Goal: Information Seeking & Learning: Compare options

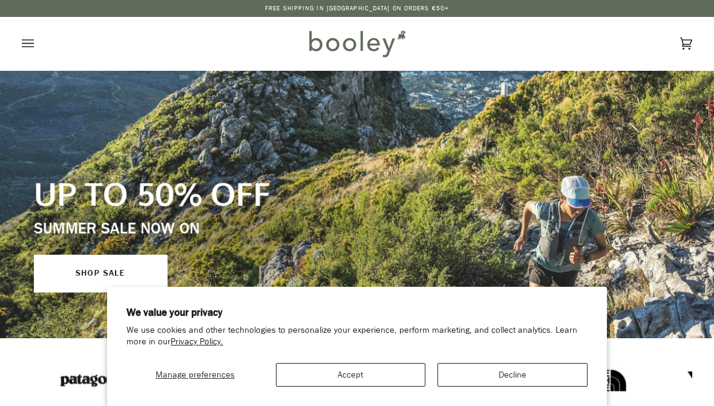
click at [382, 383] on button "Accept" at bounding box center [351, 375] width 150 height 24
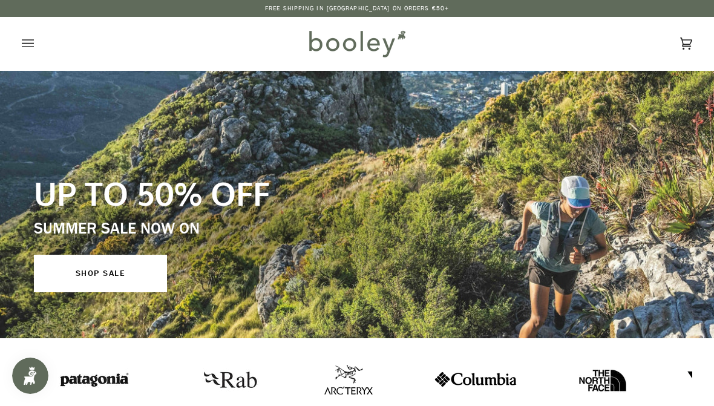
click at [28, 36] on icon "Open menu" at bounding box center [28, 43] width 12 height 18
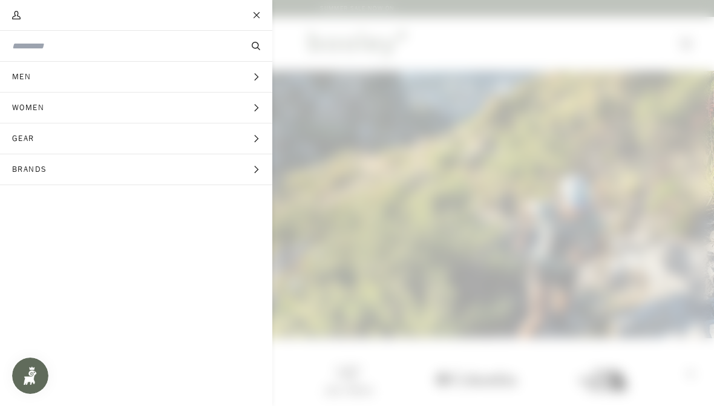
click at [255, 142] on icon "Main menu" at bounding box center [256, 139] width 8 height 8
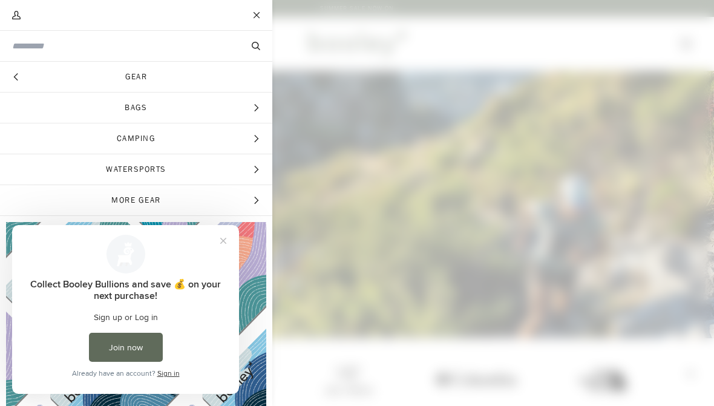
click at [262, 142] on span "Camping" at bounding box center [136, 138] width 272 height 30
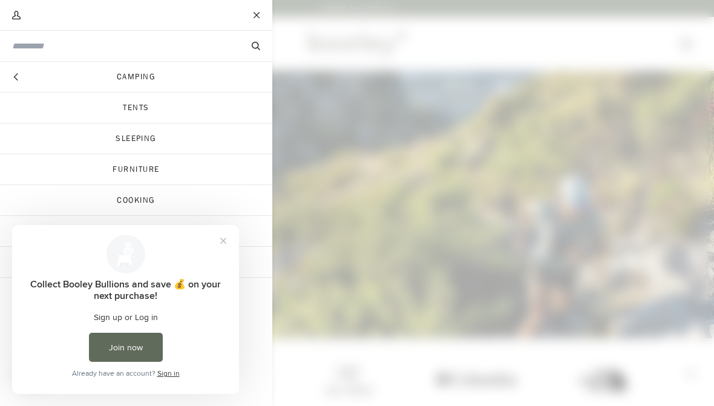
click at [157, 113] on link "Tents" at bounding box center [136, 108] width 272 height 30
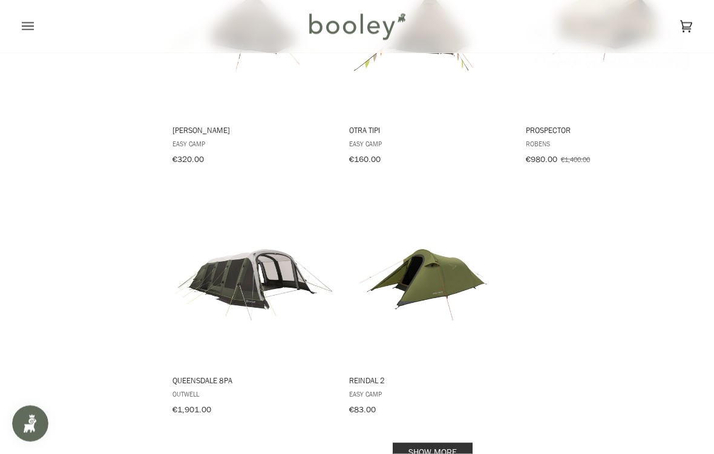
scroll to position [1538, 0]
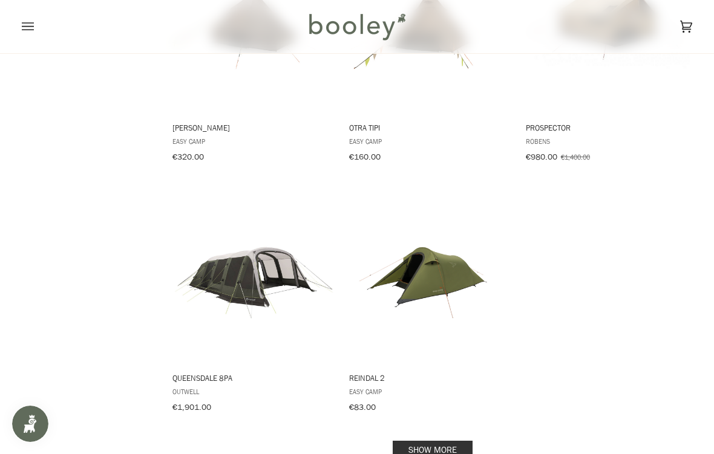
click at [435, 269] on img "Reindal 2" at bounding box center [430, 273] width 166 height 166
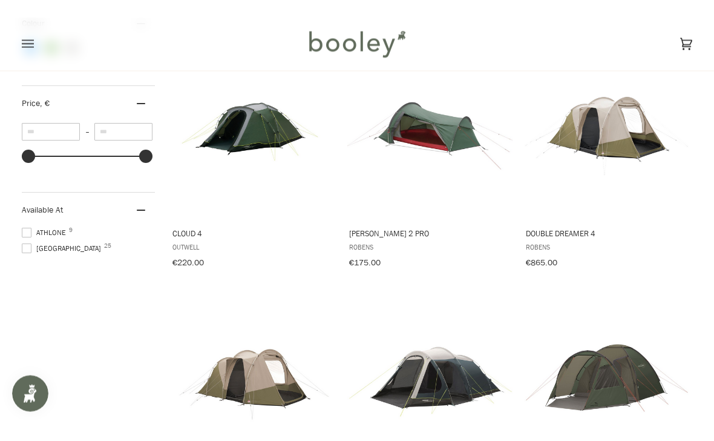
scroll to position [448, 0]
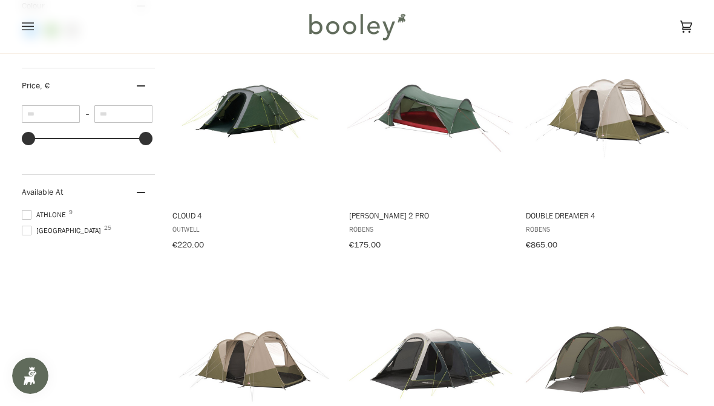
click at [487, 160] on img "Cress 2 Pro" at bounding box center [430, 110] width 166 height 166
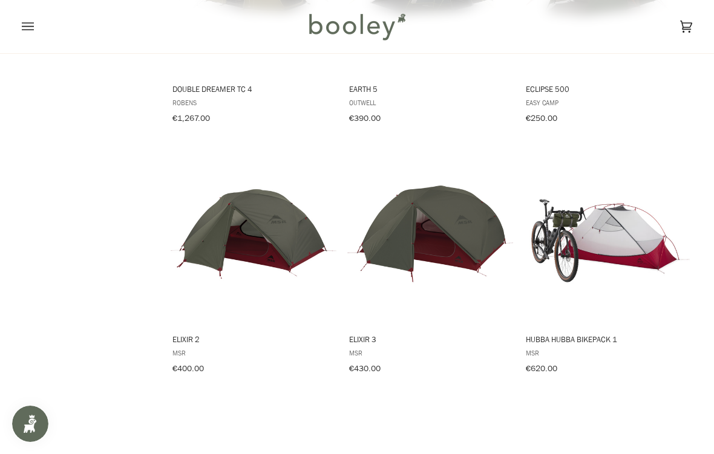
scroll to position [841, 0]
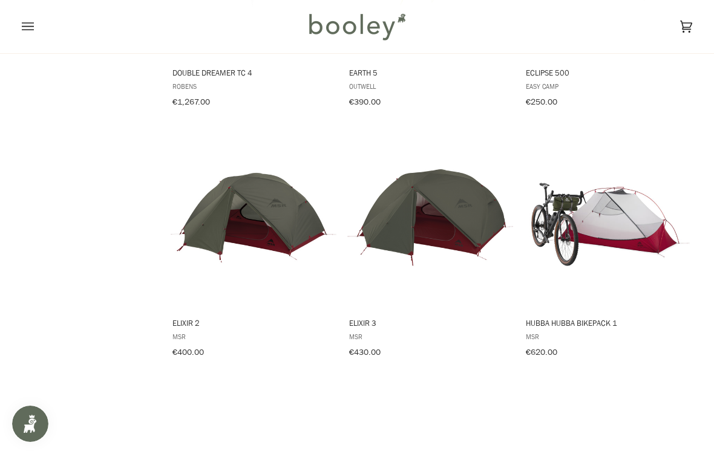
click at [451, 224] on img "Elixir 3" at bounding box center [430, 218] width 166 height 166
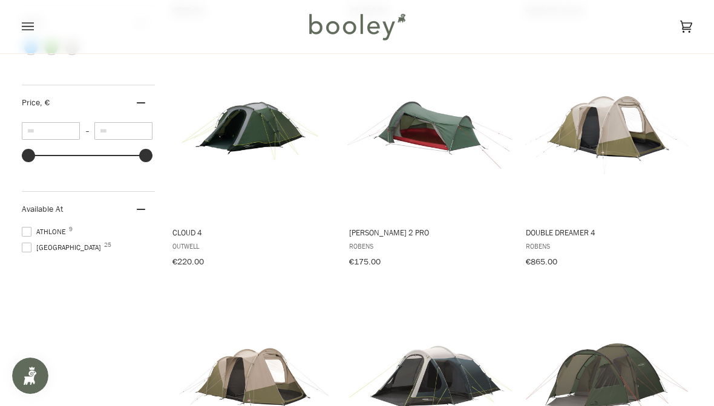
scroll to position [430, 0]
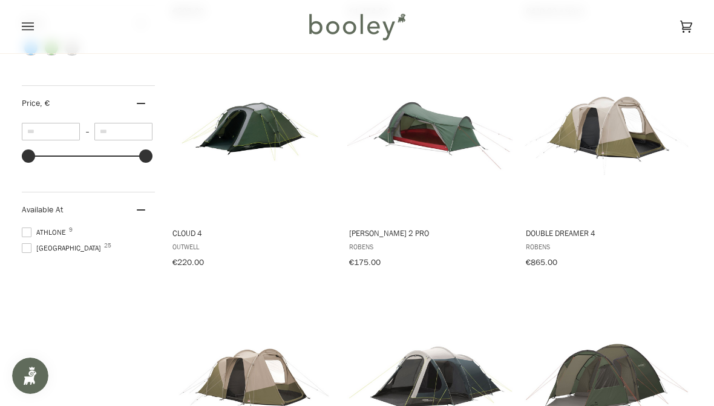
click at [252, 124] on img "Cloud 4" at bounding box center [254, 128] width 166 height 166
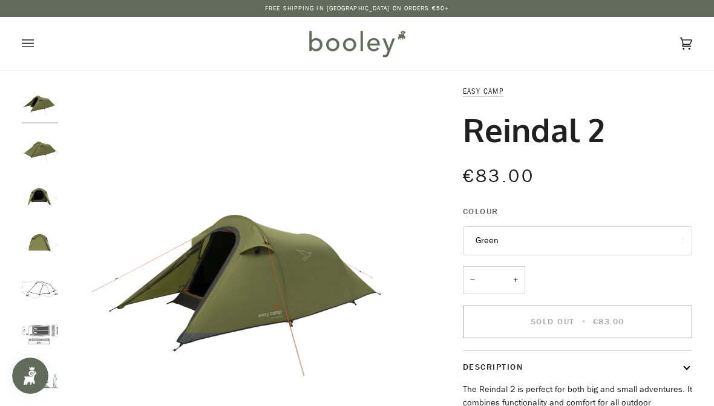
click at [49, 139] on img "Easy Camp Reindal 2 Green - Booley Galway" at bounding box center [40, 149] width 36 height 36
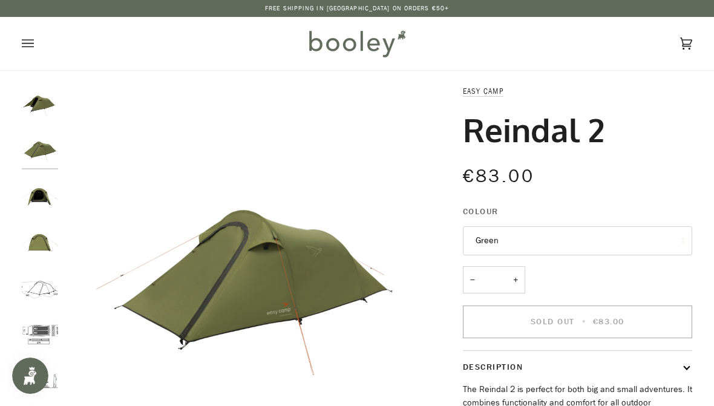
click at [46, 182] on img "Easy Camp Reindal 2 Green - Booley Galway" at bounding box center [40, 195] width 36 height 36
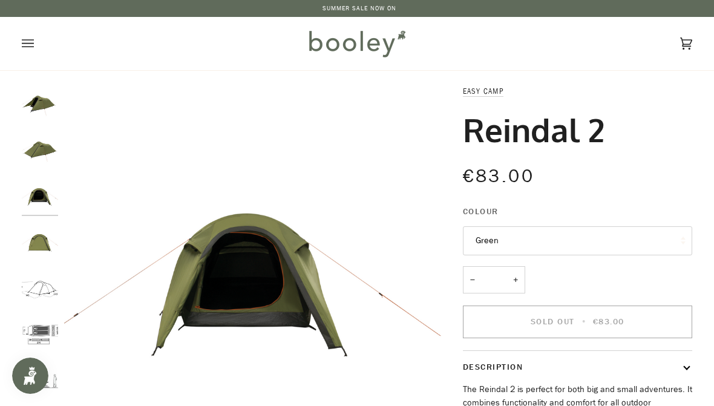
click at [40, 236] on img "Easy Camp Reindal 2 Green - Booley Galway" at bounding box center [40, 242] width 36 height 36
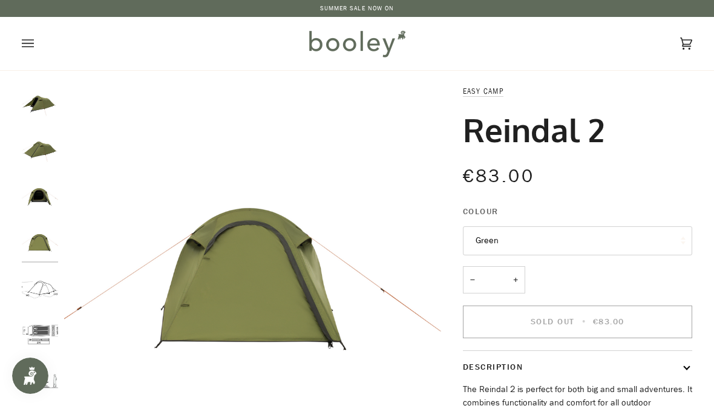
click at [42, 284] on img "Easy Camp Reindal 2 - Booley Galway" at bounding box center [40, 288] width 36 height 36
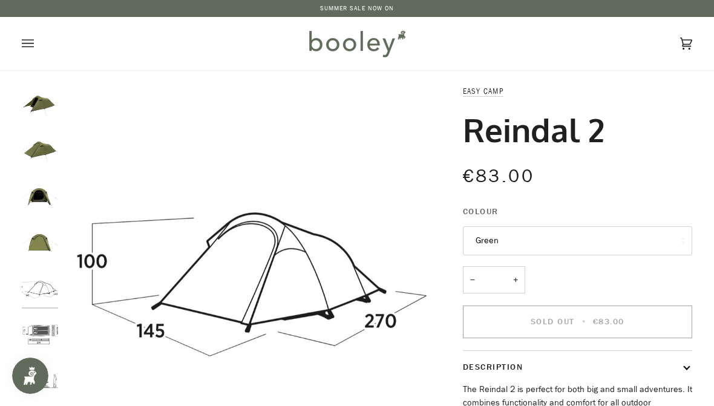
click at [48, 338] on img "Easy Camp Reindal 2 - Booley Galway" at bounding box center [40, 334] width 36 height 36
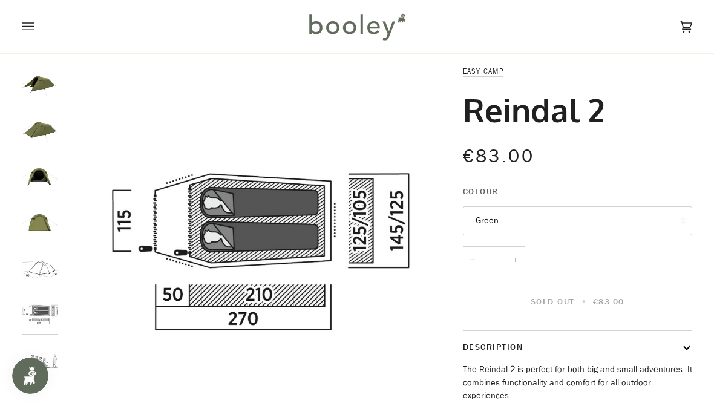
scroll to position [8, 0]
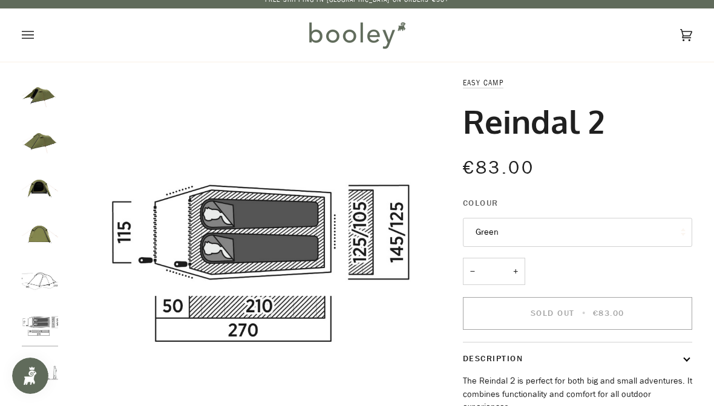
click at [52, 85] on img "Easy Camp Reindal 2 Green - Booley Galway" at bounding box center [40, 94] width 36 height 36
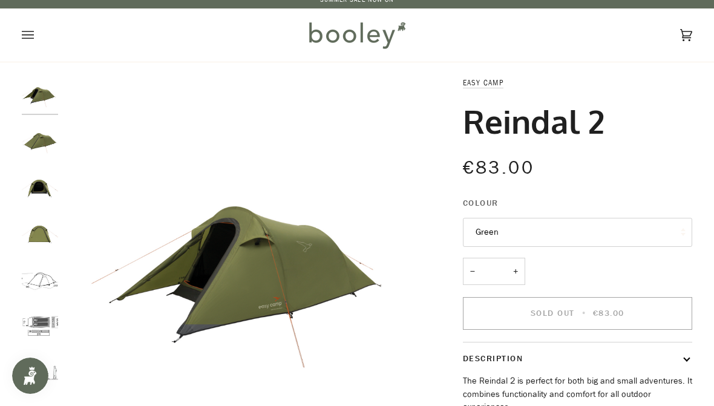
click at [38, 137] on img "Easy Camp Reindal 2 Green - Booley Galway" at bounding box center [40, 140] width 36 height 36
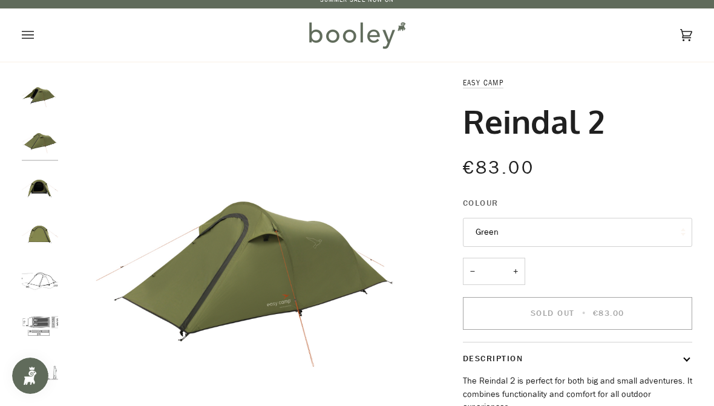
click at [54, 188] on img "Easy Camp Reindal 2 Green - Booley Galway" at bounding box center [40, 187] width 36 height 36
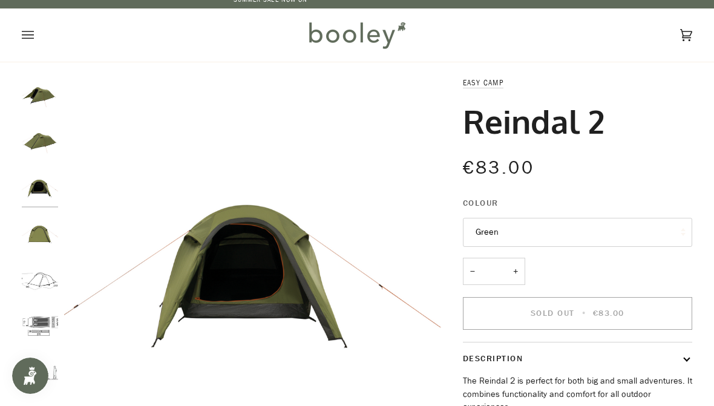
click at [44, 231] on img "Easy Camp Reindal 2 Green - Booley Galway" at bounding box center [40, 233] width 36 height 36
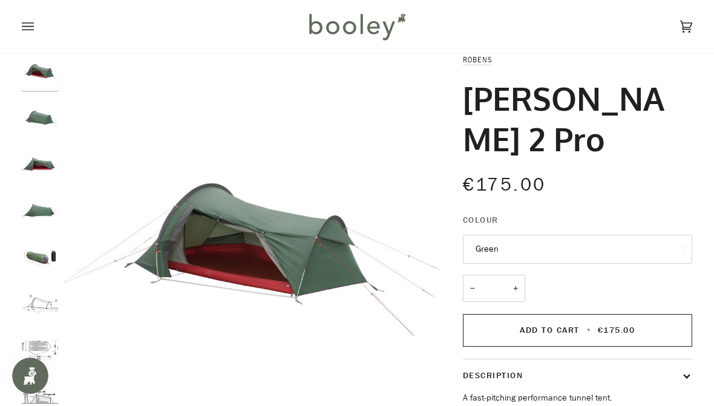
click at [46, 341] on img "Robens Cress 2 Pro - Booley Galway" at bounding box center [40, 350] width 36 height 36
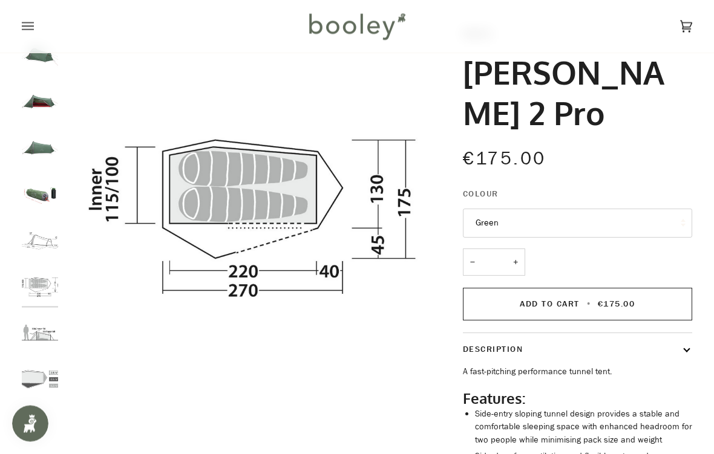
scroll to position [72, 0]
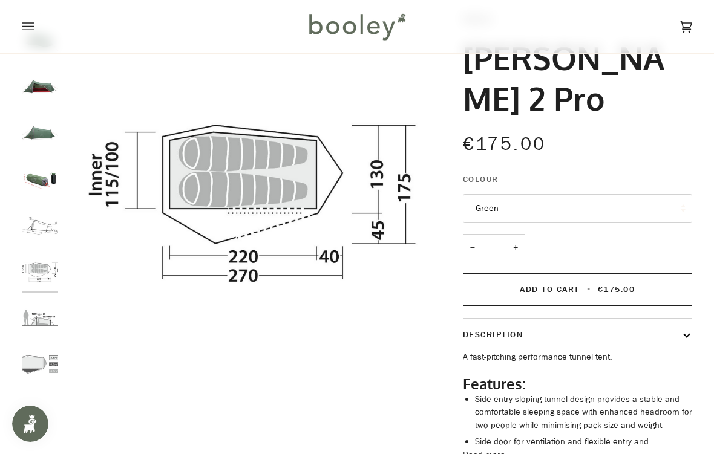
click at [36, 313] on img "Robens Cress 2 Pro - Booley Galway" at bounding box center [40, 318] width 36 height 36
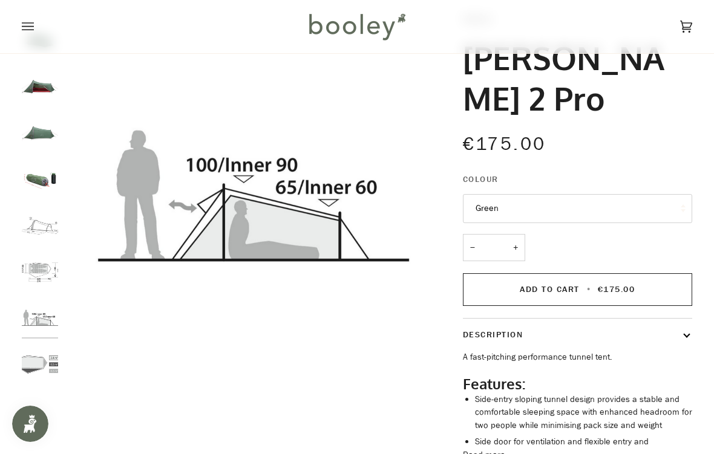
click at [39, 362] on img "Robens Cress 2 Pro - Booley Galway" at bounding box center [40, 365] width 36 height 36
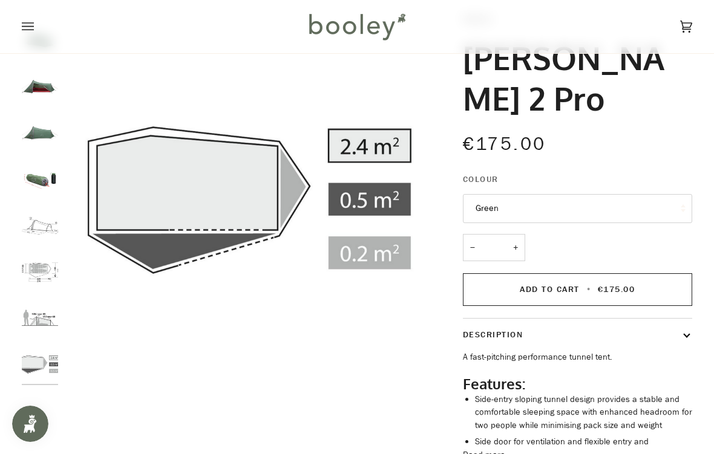
click at [42, 301] on img "Robens Cress 2 Pro - Booley Galway" at bounding box center [40, 318] width 36 height 36
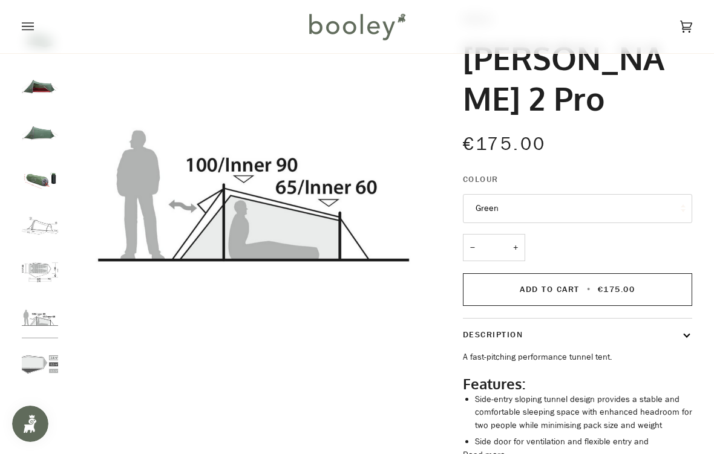
click at [49, 254] on img "Robens Cress 2 Pro - Booley Galway" at bounding box center [40, 272] width 36 height 36
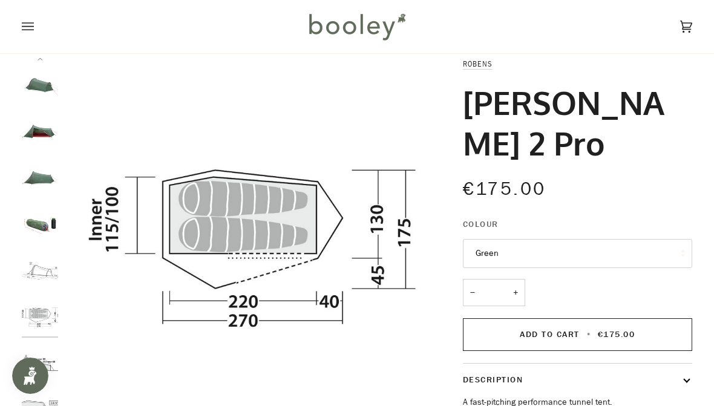
scroll to position [22, 0]
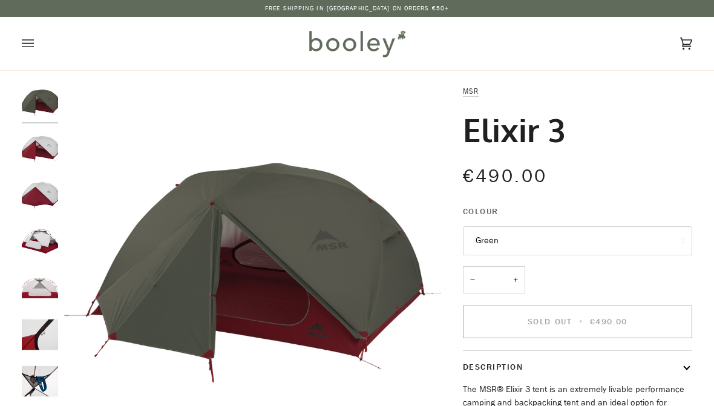
click at [45, 142] on img "MSR Elixir 3 - Booley Galway" at bounding box center [40, 149] width 36 height 36
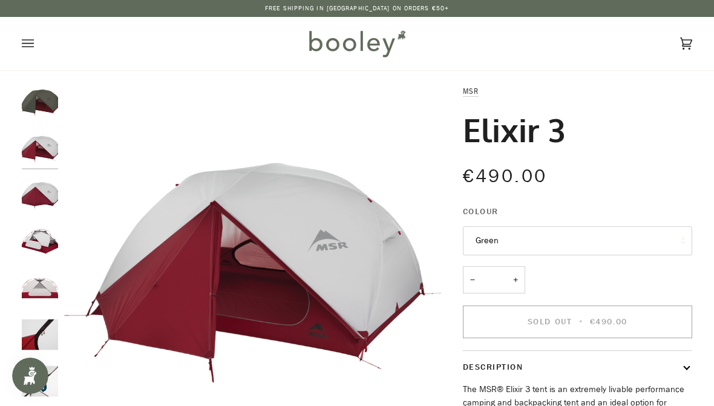
click at [43, 204] on img "MSR Elixir 3 - Booley Galway" at bounding box center [40, 195] width 36 height 36
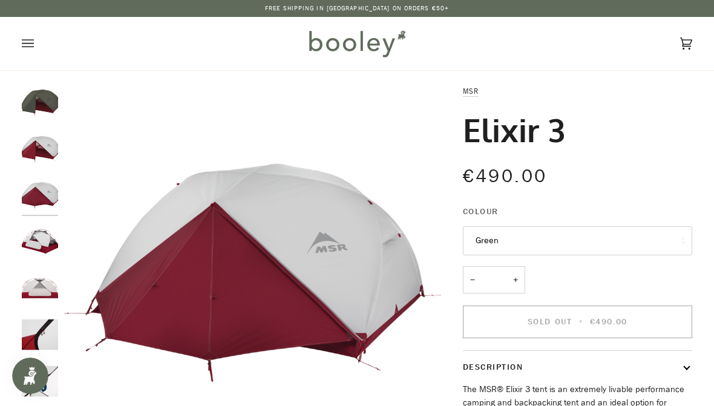
click at [42, 238] on img "MSR Elixir 3 - Booley Galway" at bounding box center [40, 242] width 36 height 36
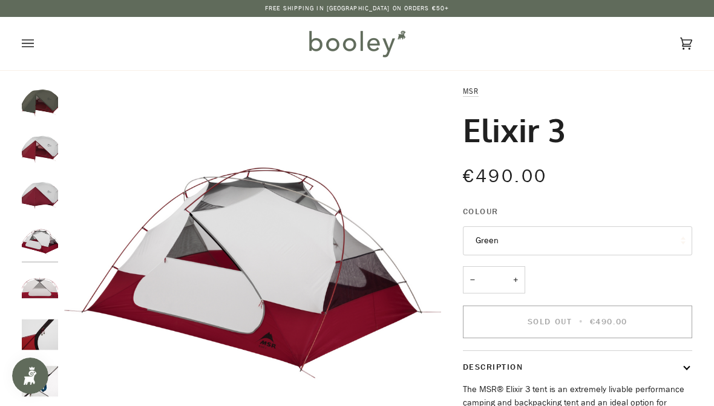
click at [39, 290] on img "MSR Elixir 3 - Booley Galway" at bounding box center [40, 288] width 36 height 36
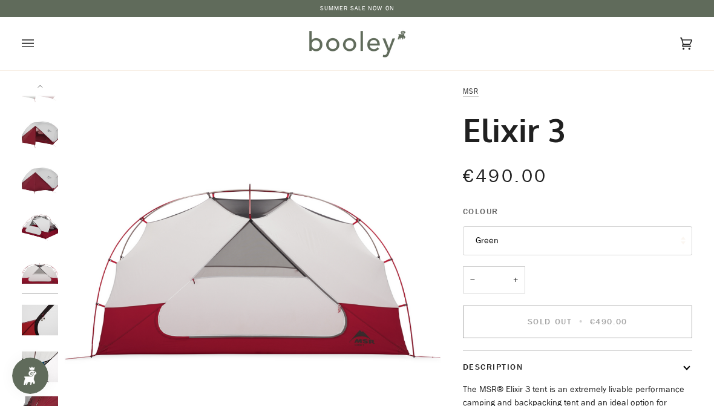
scroll to position [13, 0]
click at [34, 315] on img "MSR Elixir 3 - Booley Galway" at bounding box center [40, 321] width 36 height 36
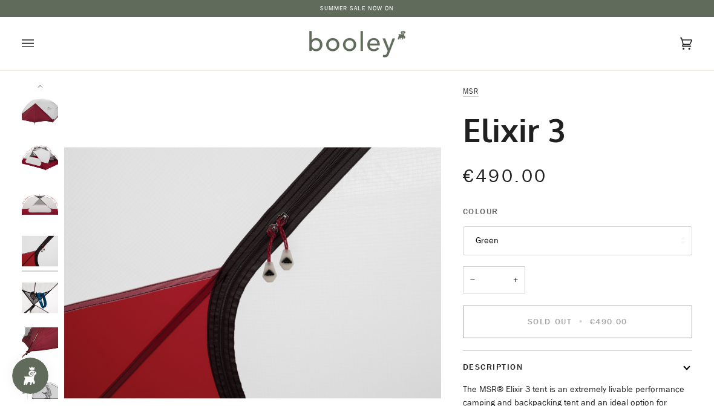
scroll to position [83, 0]
click at [39, 292] on img "MSR Elixir 3 - Booley Galway" at bounding box center [40, 298] width 36 height 36
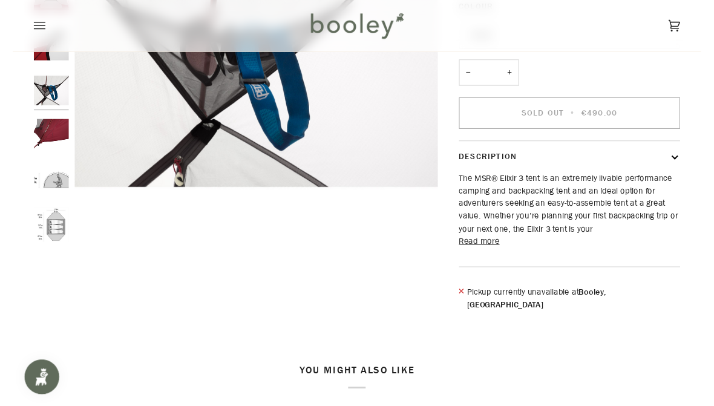
scroll to position [220, 0]
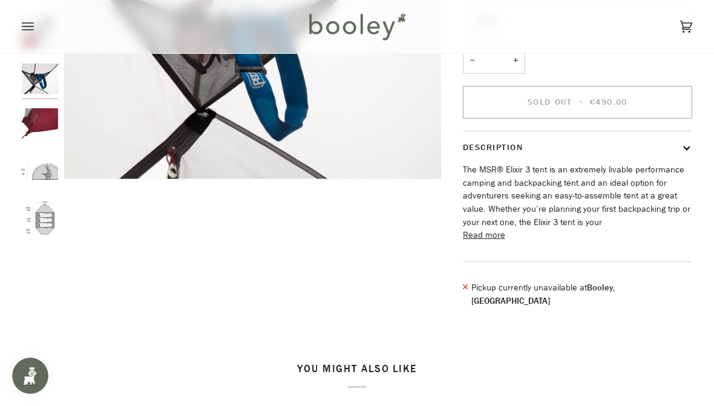
click at [52, 209] on img "MSR Elixir 3 - Booley Galway" at bounding box center [40, 218] width 36 height 36
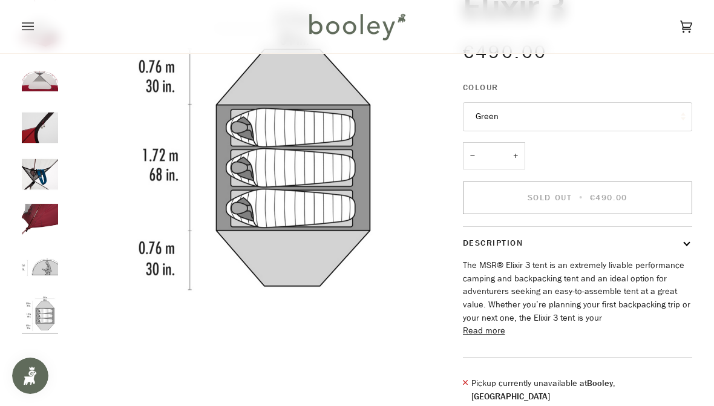
scroll to position [119, 0]
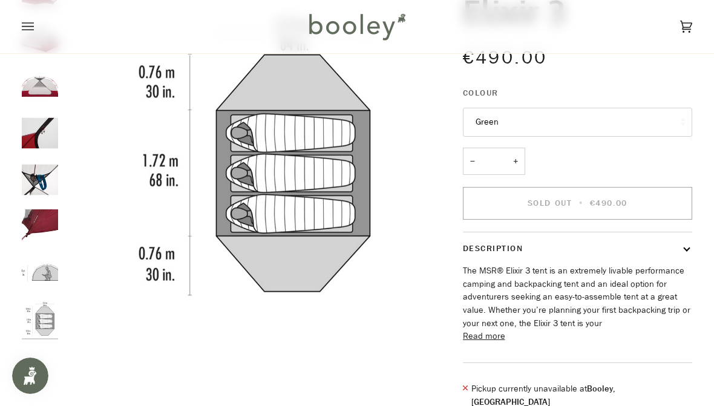
click at [53, 255] on img "MSR Elixir 3 - Booley Galway" at bounding box center [40, 272] width 36 height 36
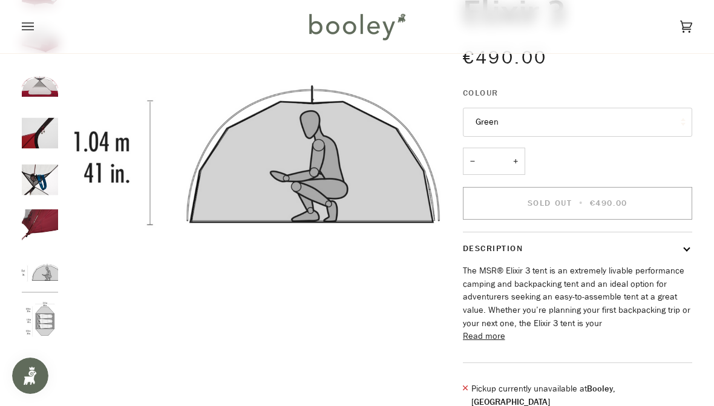
click at [48, 214] on img "MSR Elixir 3 - Booley Galway" at bounding box center [40, 226] width 36 height 36
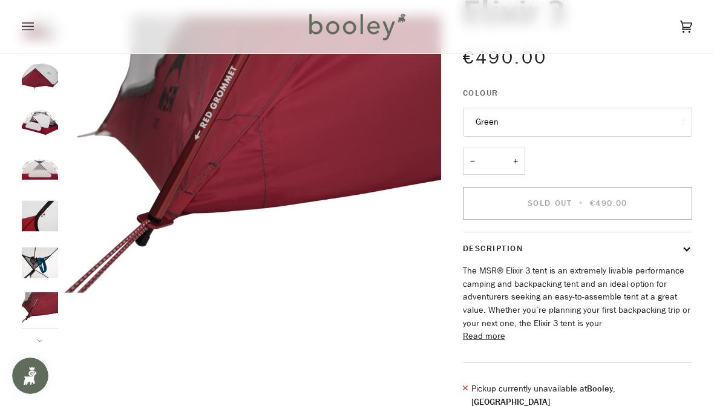
scroll to position [0, 0]
click at [47, 252] on img "MSR Elixir 3 - Booley Galway" at bounding box center [40, 262] width 36 height 36
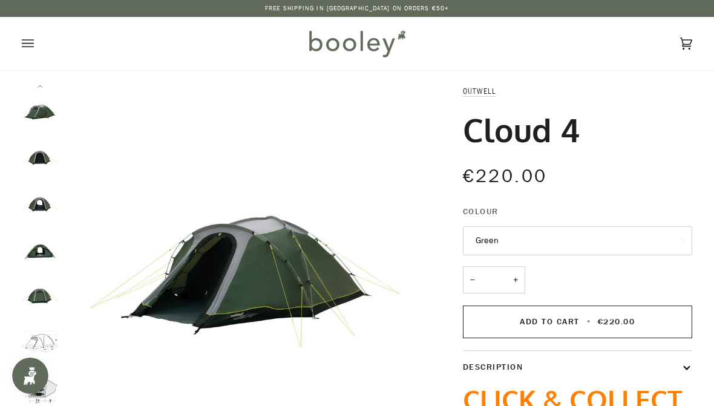
scroll to position [37, 0]
click at [39, 332] on img "Cloud 4" at bounding box center [40, 344] width 36 height 36
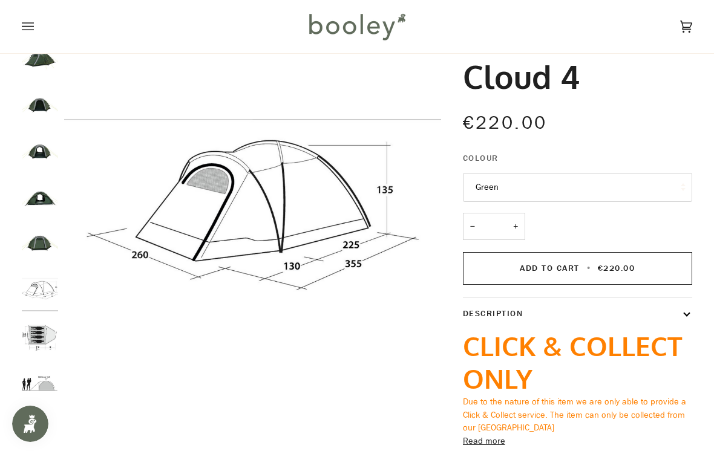
scroll to position [54, 0]
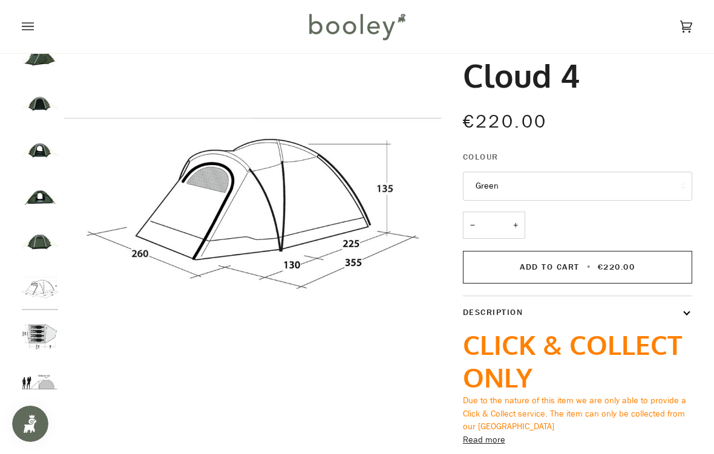
click at [40, 332] on img "Cloud 4" at bounding box center [40, 336] width 36 height 36
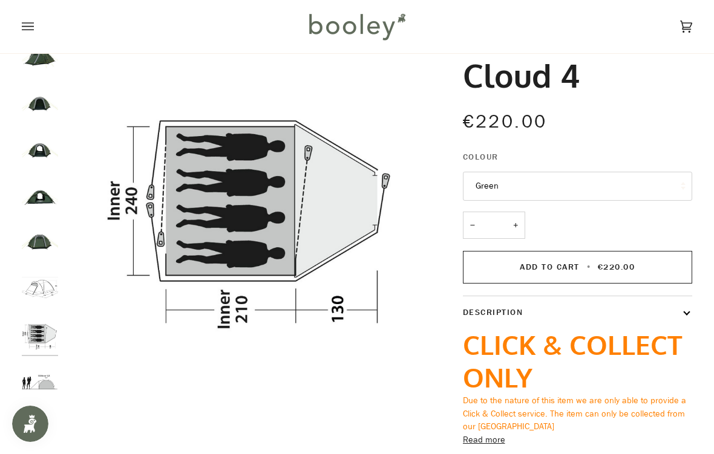
click at [36, 373] on img "Cloud 4" at bounding box center [40, 382] width 36 height 36
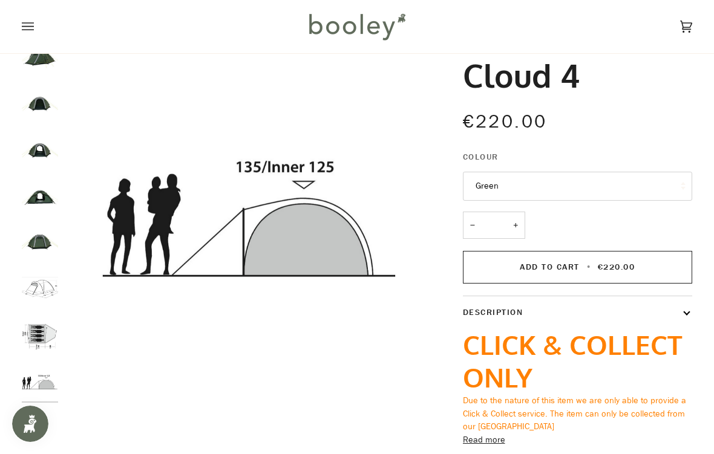
click at [41, 326] on img "Cloud 4" at bounding box center [40, 336] width 36 height 36
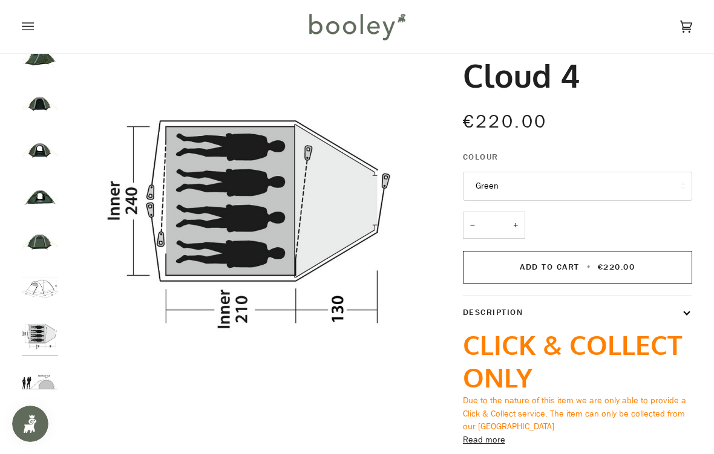
click at [50, 275] on img "Cloud 4" at bounding box center [40, 290] width 36 height 36
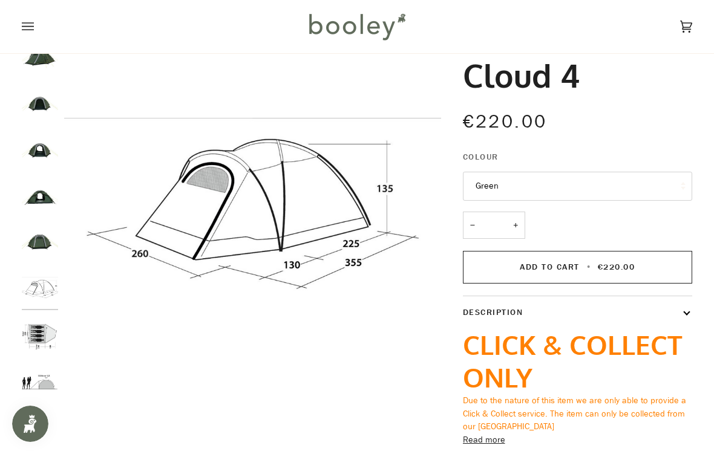
click at [47, 213] on img "Outwell Cloud 4 - Green Booley Galway" at bounding box center [40, 197] width 36 height 36
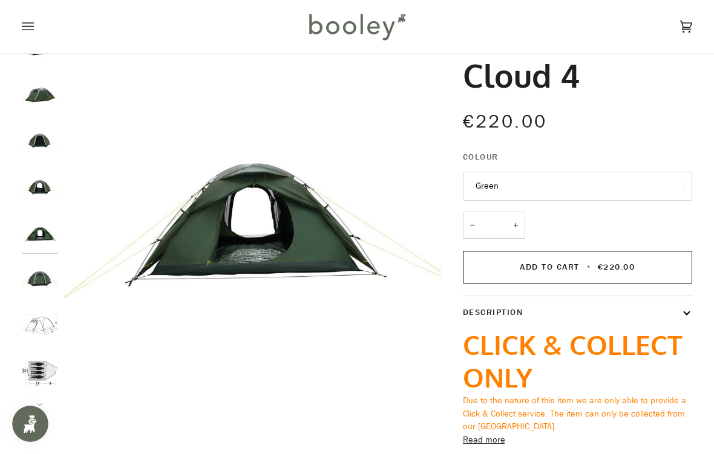
scroll to position [0, 0]
click at [49, 220] on img "Outwell Cloud 4 - Green Booley Galway" at bounding box center [40, 233] width 36 height 36
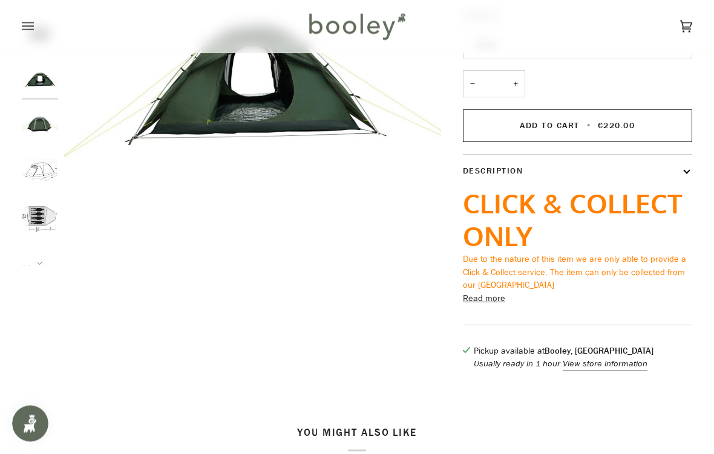
scroll to position [210, 0]
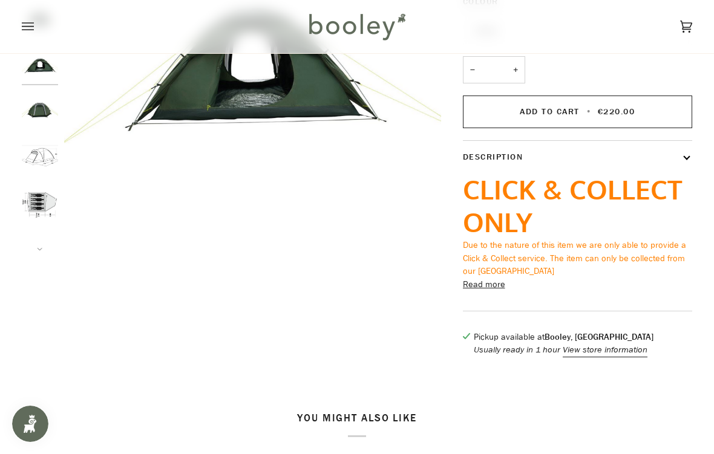
click at [493, 281] on button "Read more" at bounding box center [484, 284] width 42 height 13
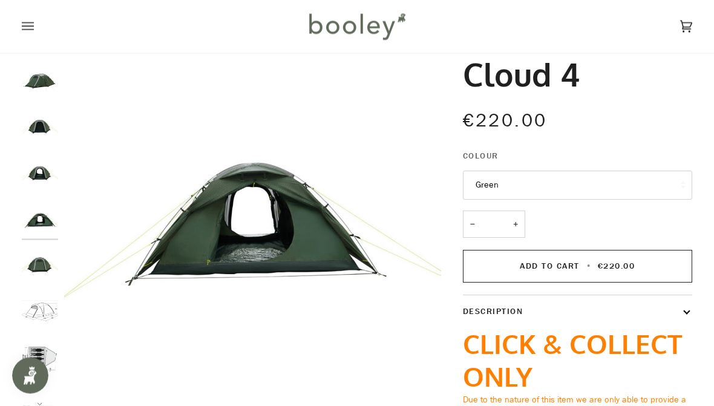
scroll to position [0, 0]
